Goal: Find specific page/section: Find specific page/section

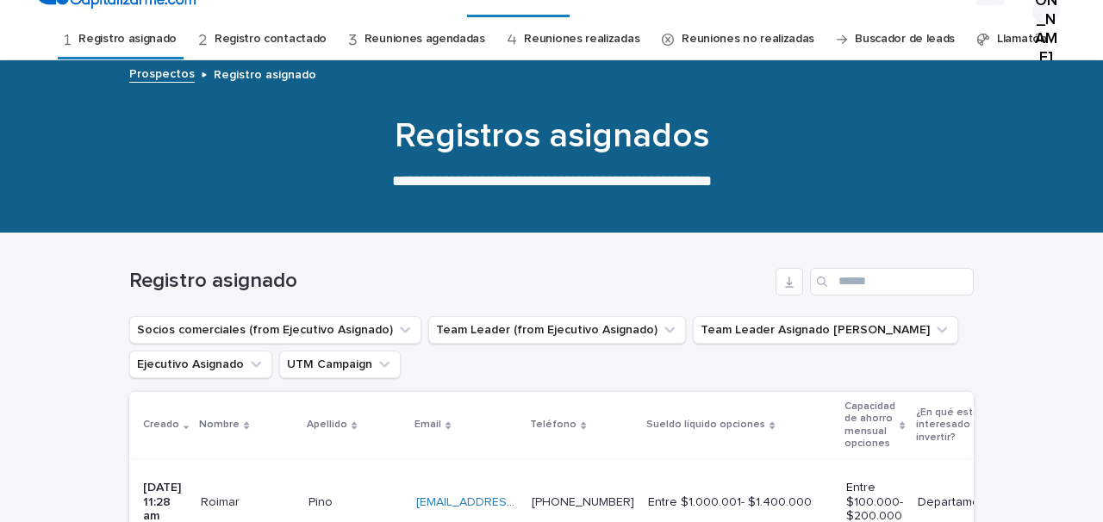
scroll to position [31, 0]
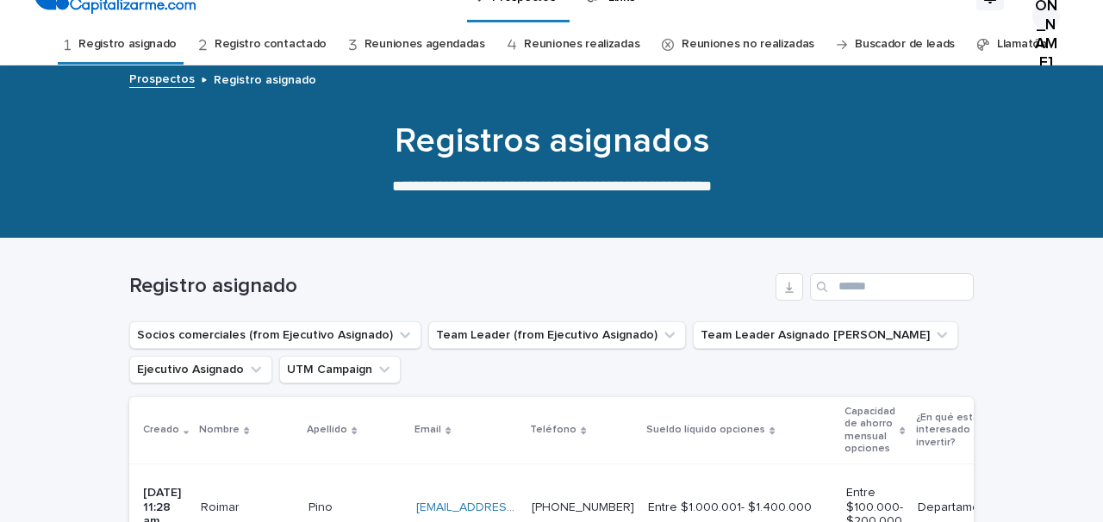
click at [295, 45] on link "Registro contactado" at bounding box center [270, 44] width 112 height 40
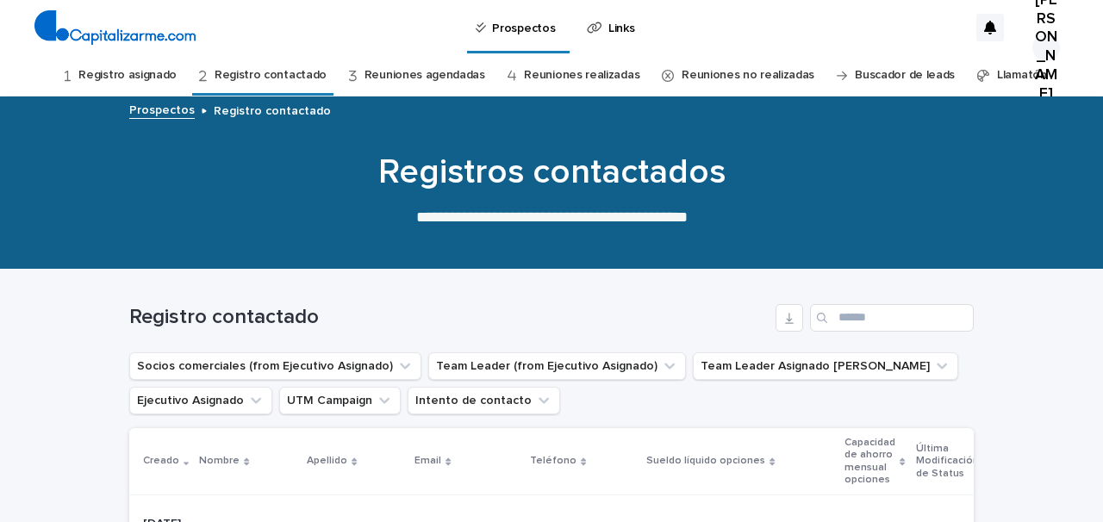
click at [461, 75] on link "Reuniones agendadas" at bounding box center [424, 75] width 121 height 40
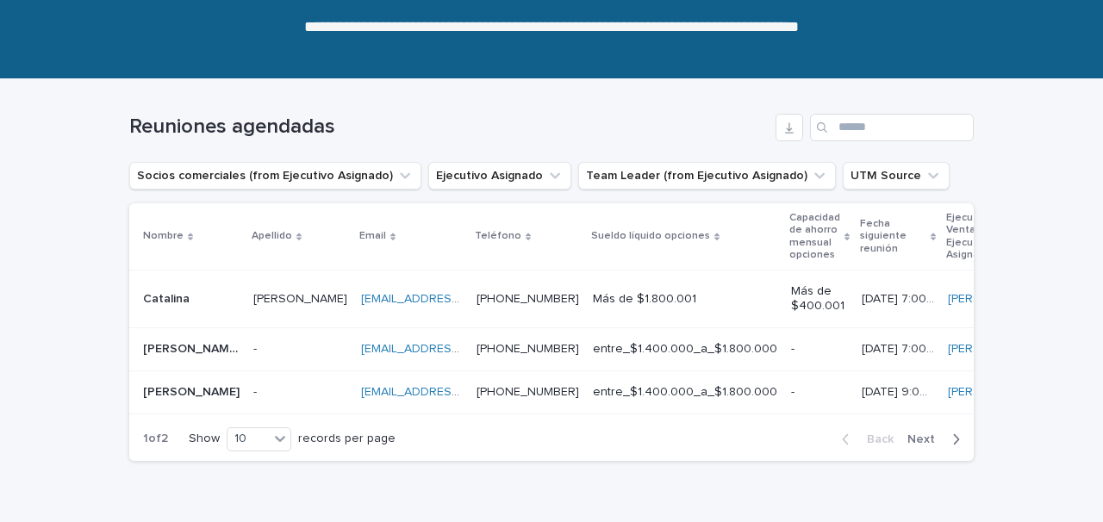
scroll to position [191, 0]
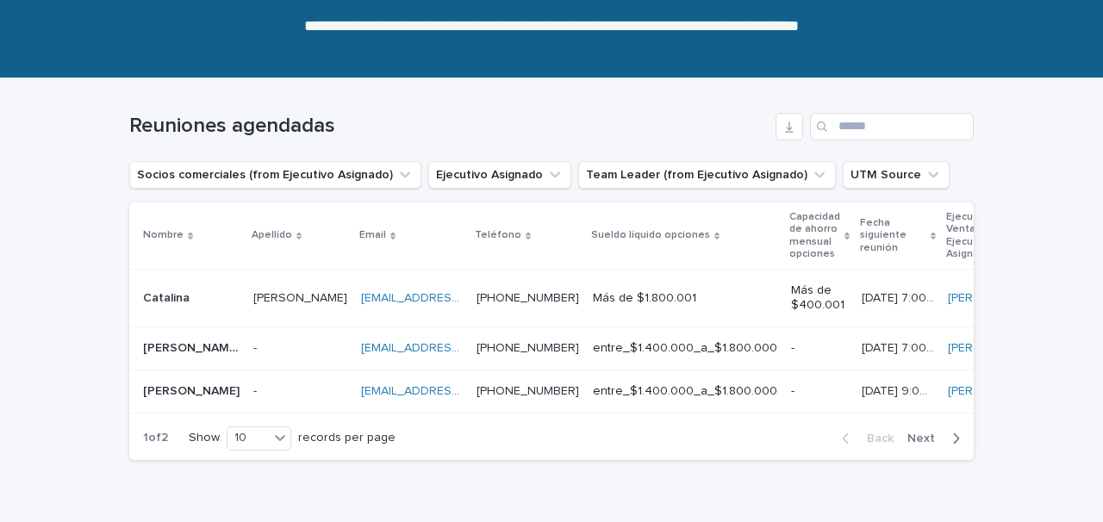
click at [277, 390] on p at bounding box center [300, 391] width 94 height 15
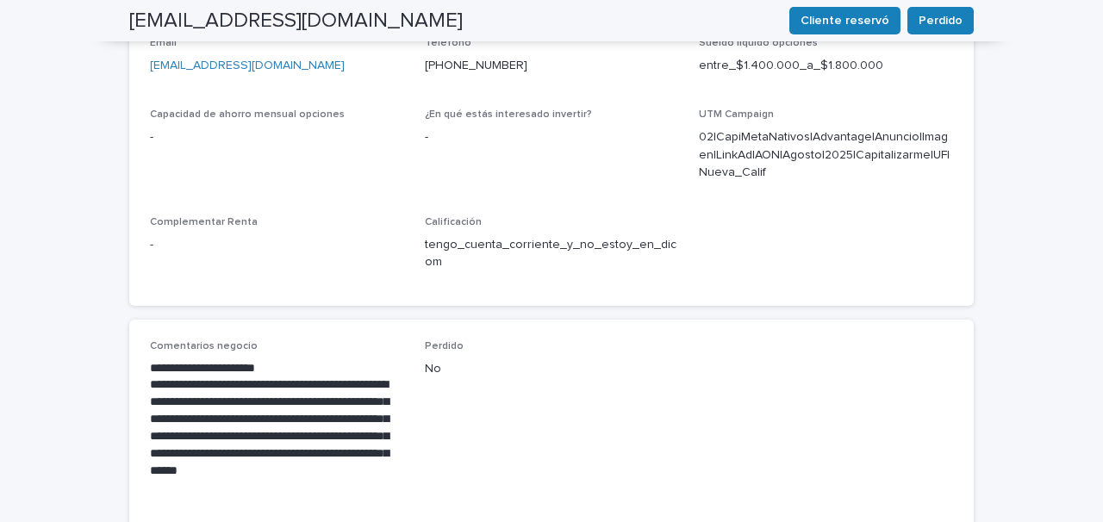
scroll to position [668, 0]
